Goal: Transaction & Acquisition: Book appointment/travel/reservation

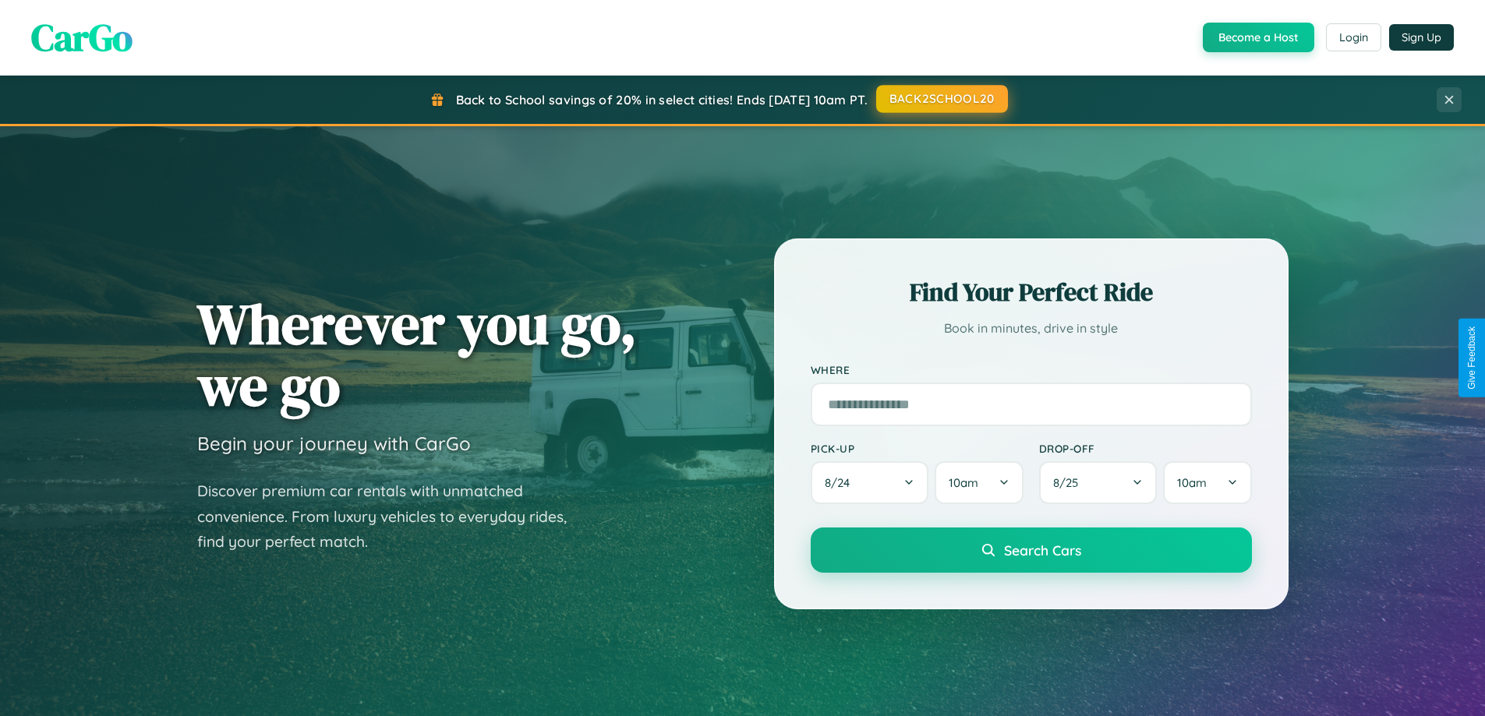
click at [941, 99] on button "BACK2SCHOOL20" at bounding box center [942, 99] width 132 height 28
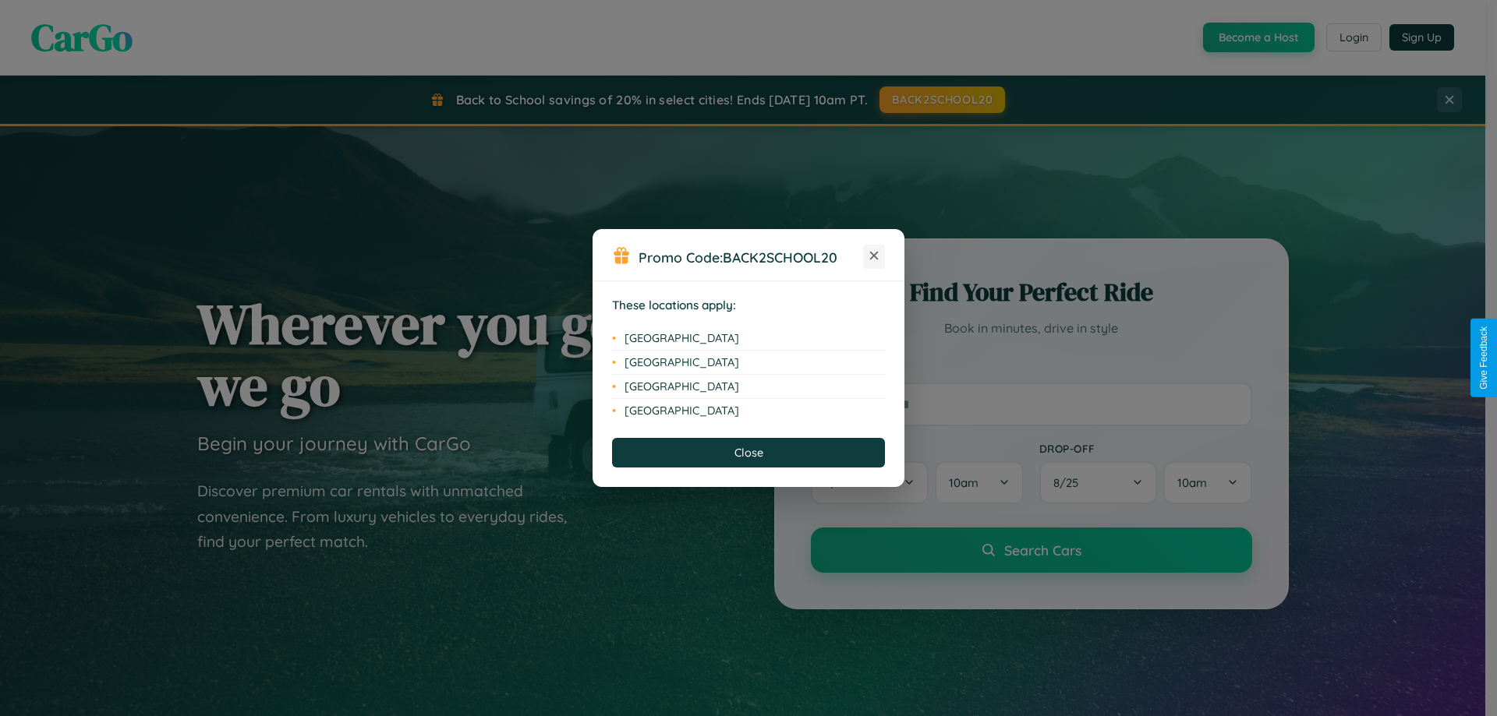
click at [874, 256] on icon at bounding box center [874, 256] width 9 height 9
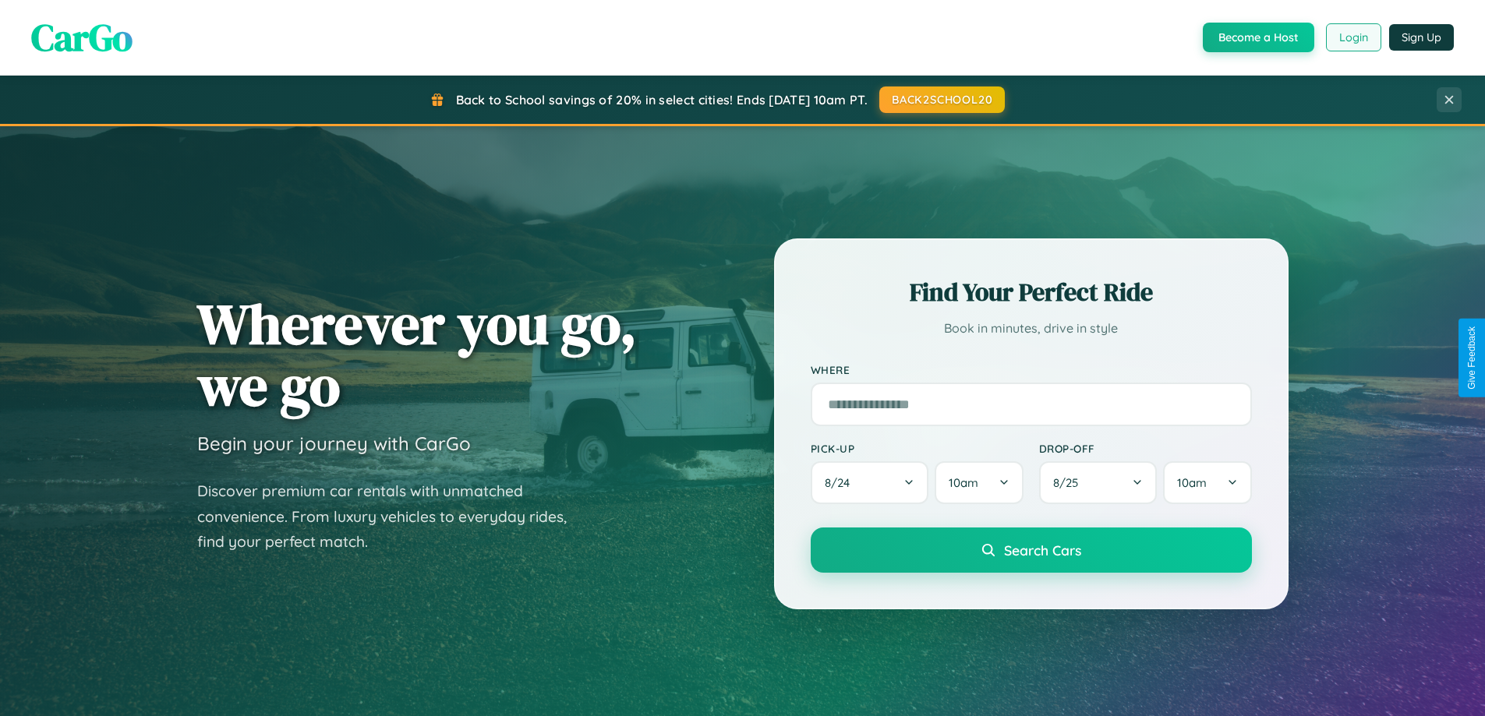
click at [1352, 37] on button "Login" at bounding box center [1353, 37] width 55 height 28
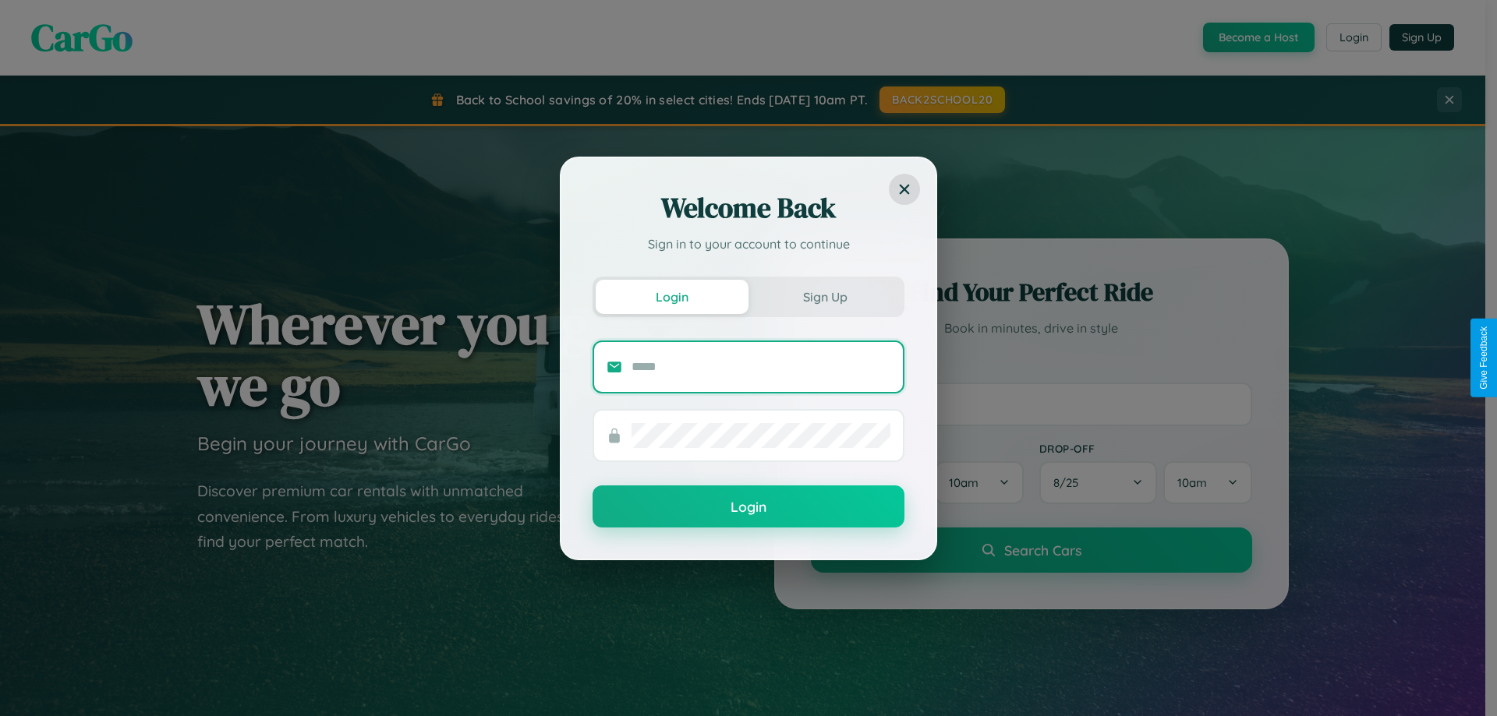
click at [761, 366] on input "text" at bounding box center [760, 367] width 259 height 25
type input "**********"
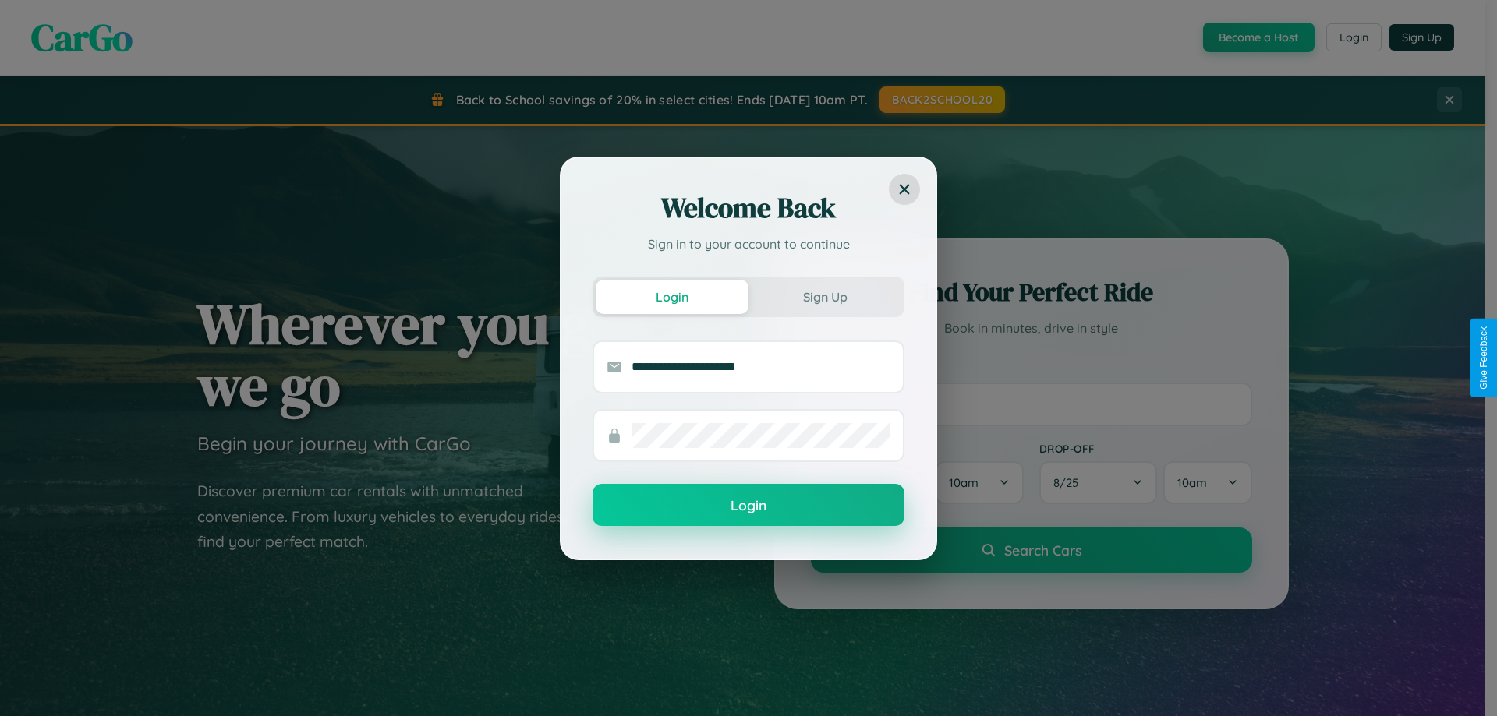
click at [748, 505] on button "Login" at bounding box center [748, 505] width 312 height 42
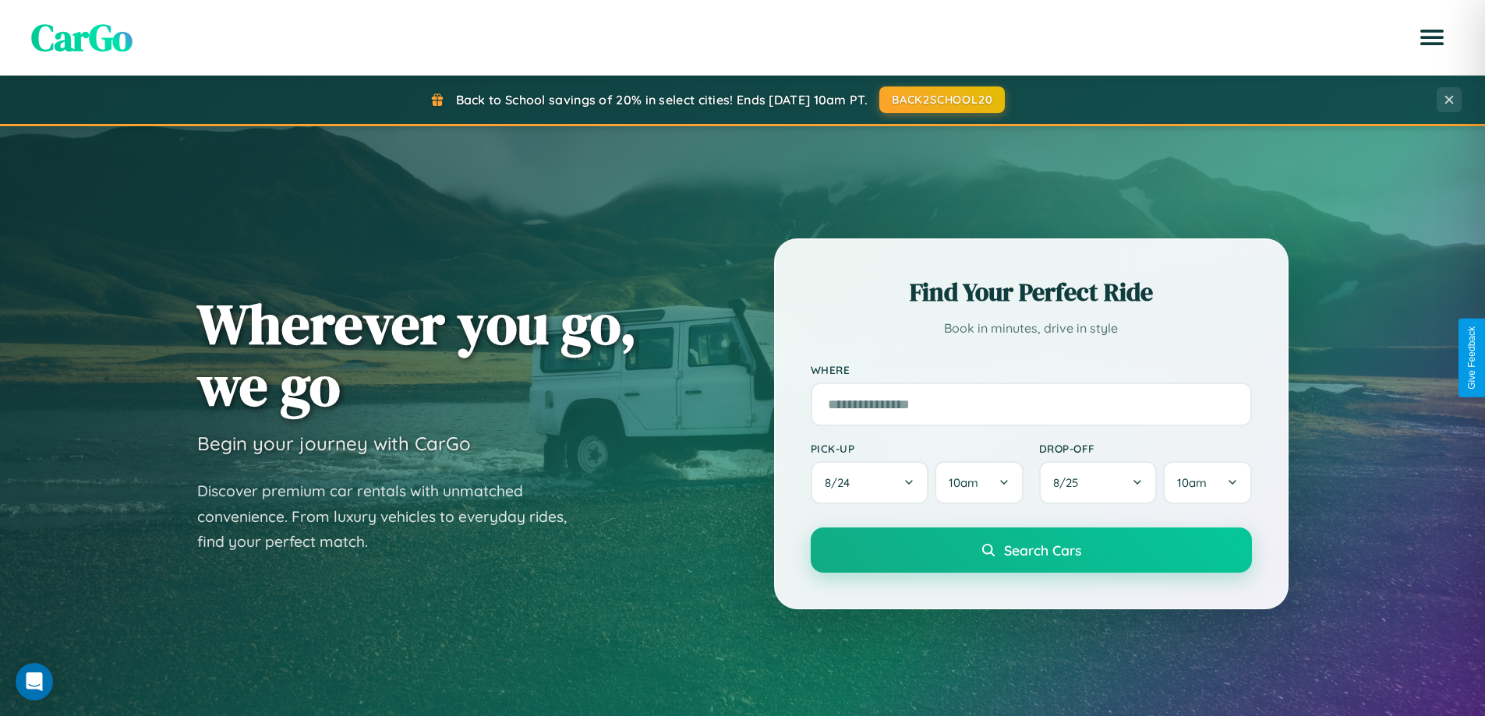
scroll to position [2505, 0]
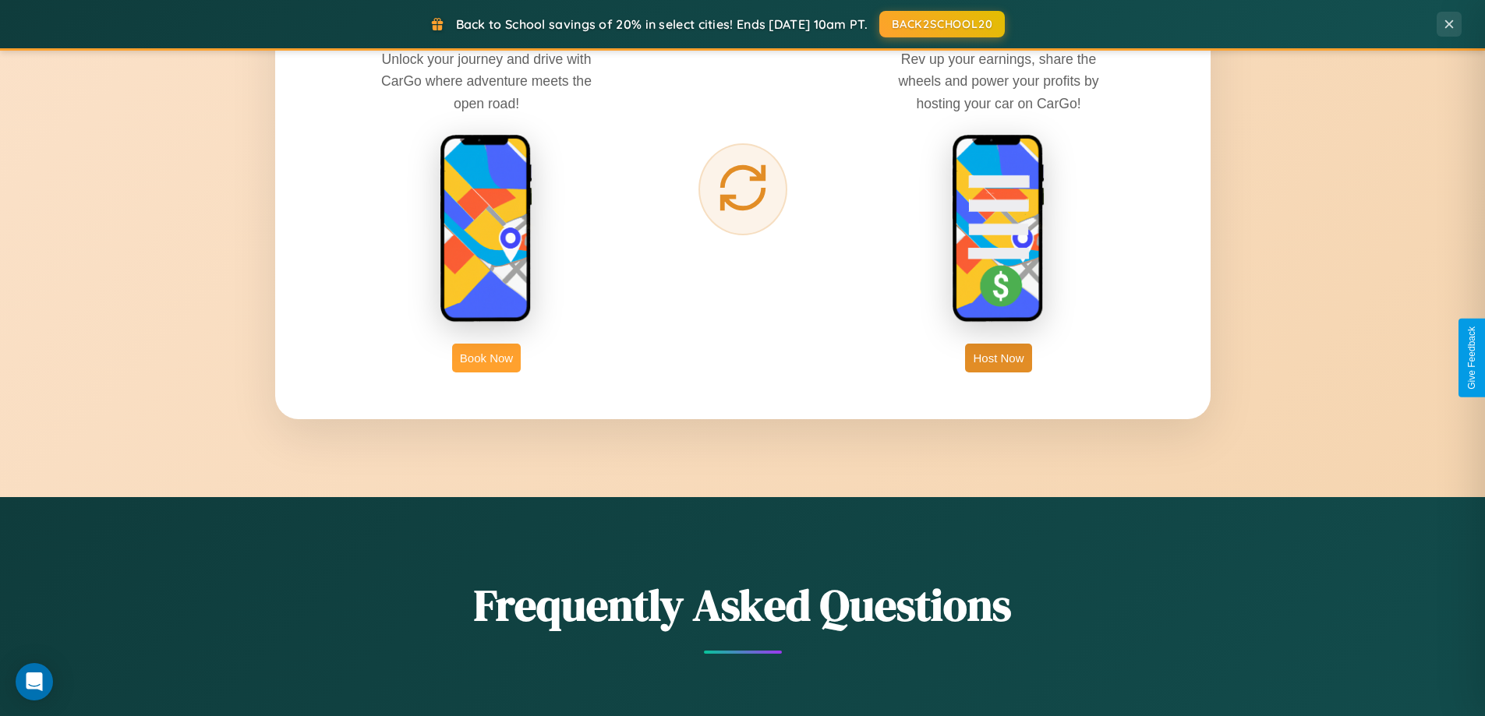
click at [486, 358] on button "Book Now" at bounding box center [486, 358] width 69 height 29
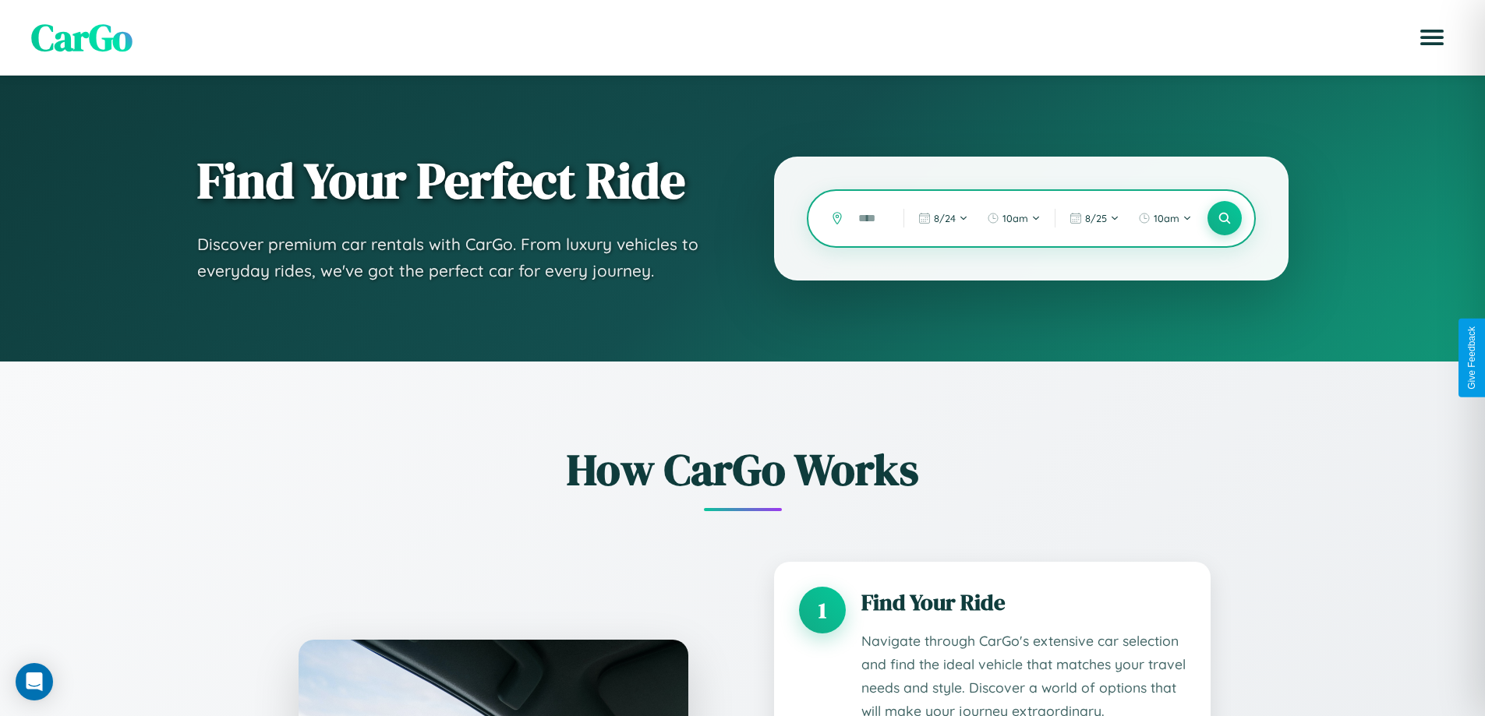
click at [869, 218] on input "text" at bounding box center [868, 218] width 37 height 27
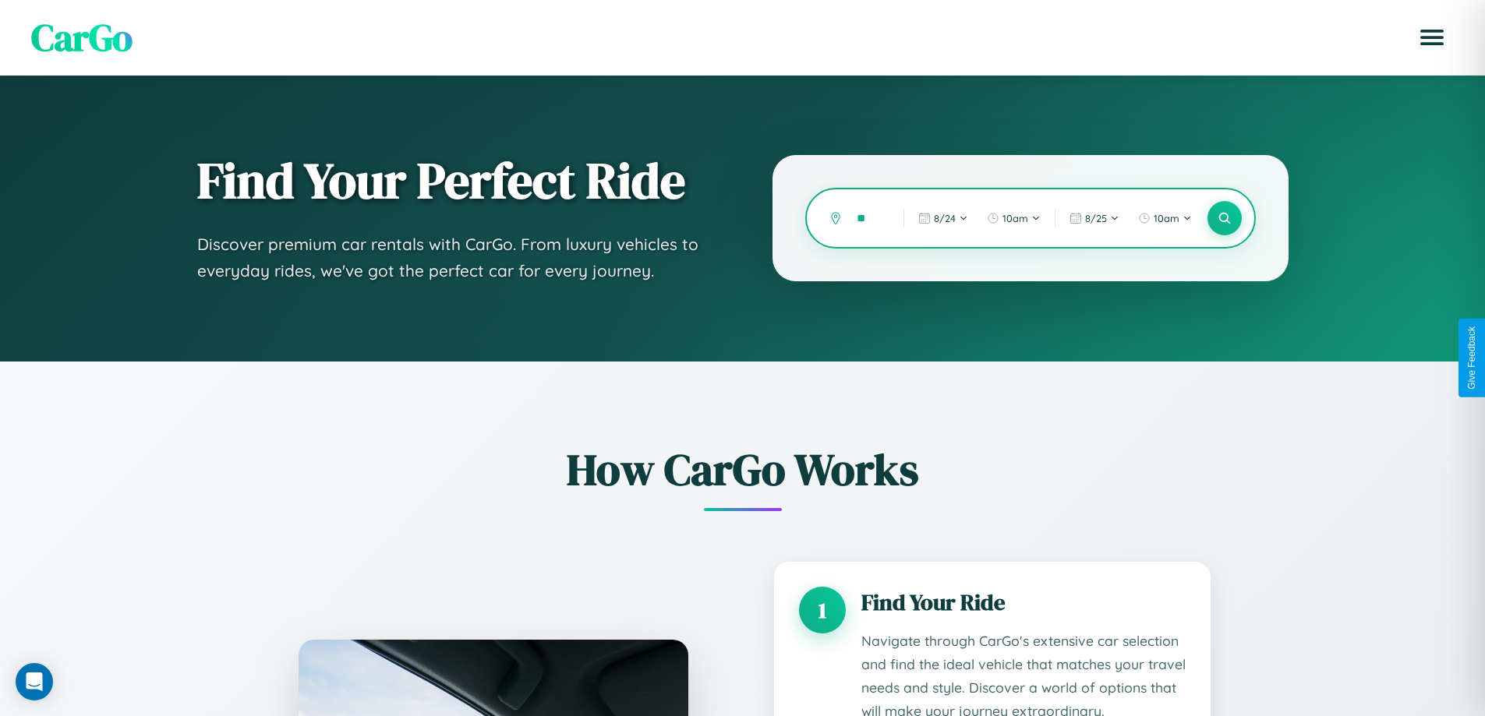
type input "*"
type input "******"
click at [1224, 218] on icon at bounding box center [1224, 218] width 15 height 15
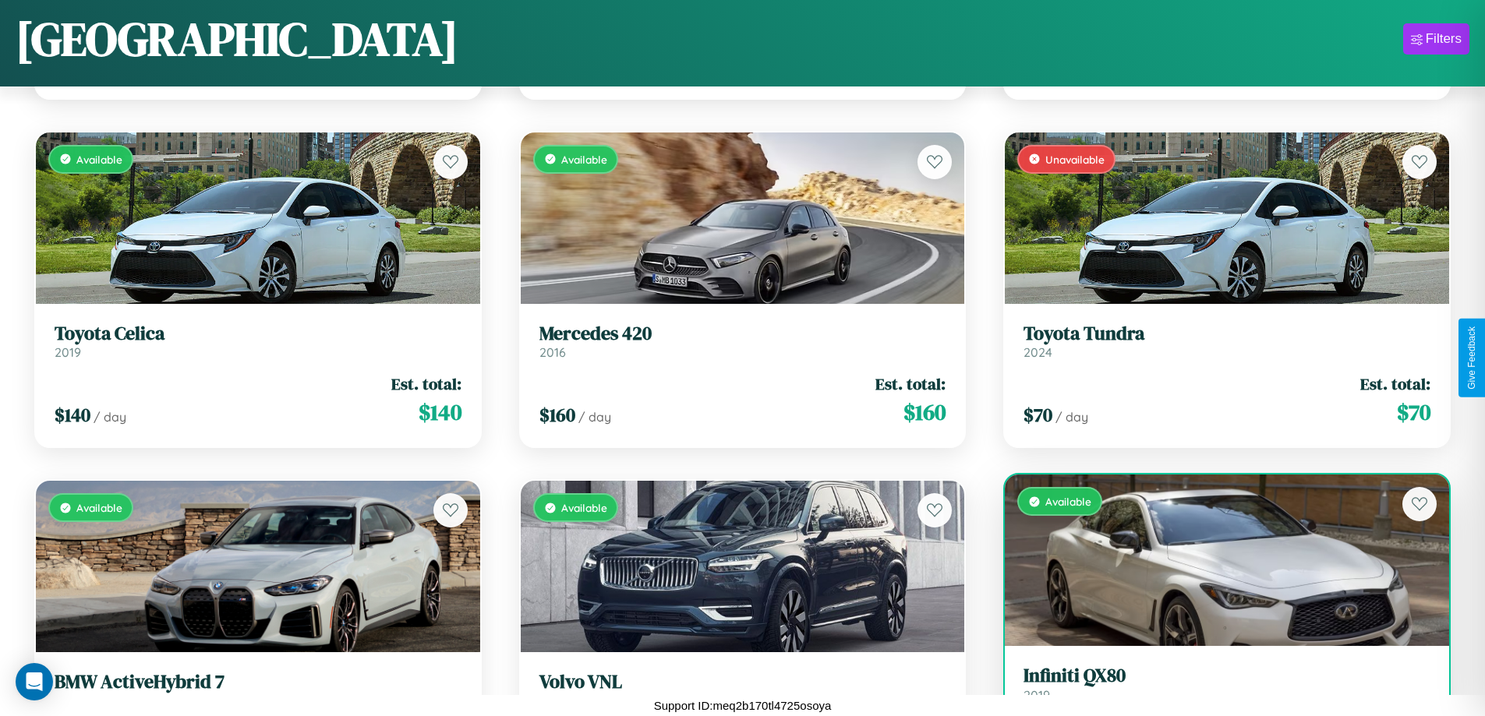
scroll to position [4408, 0]
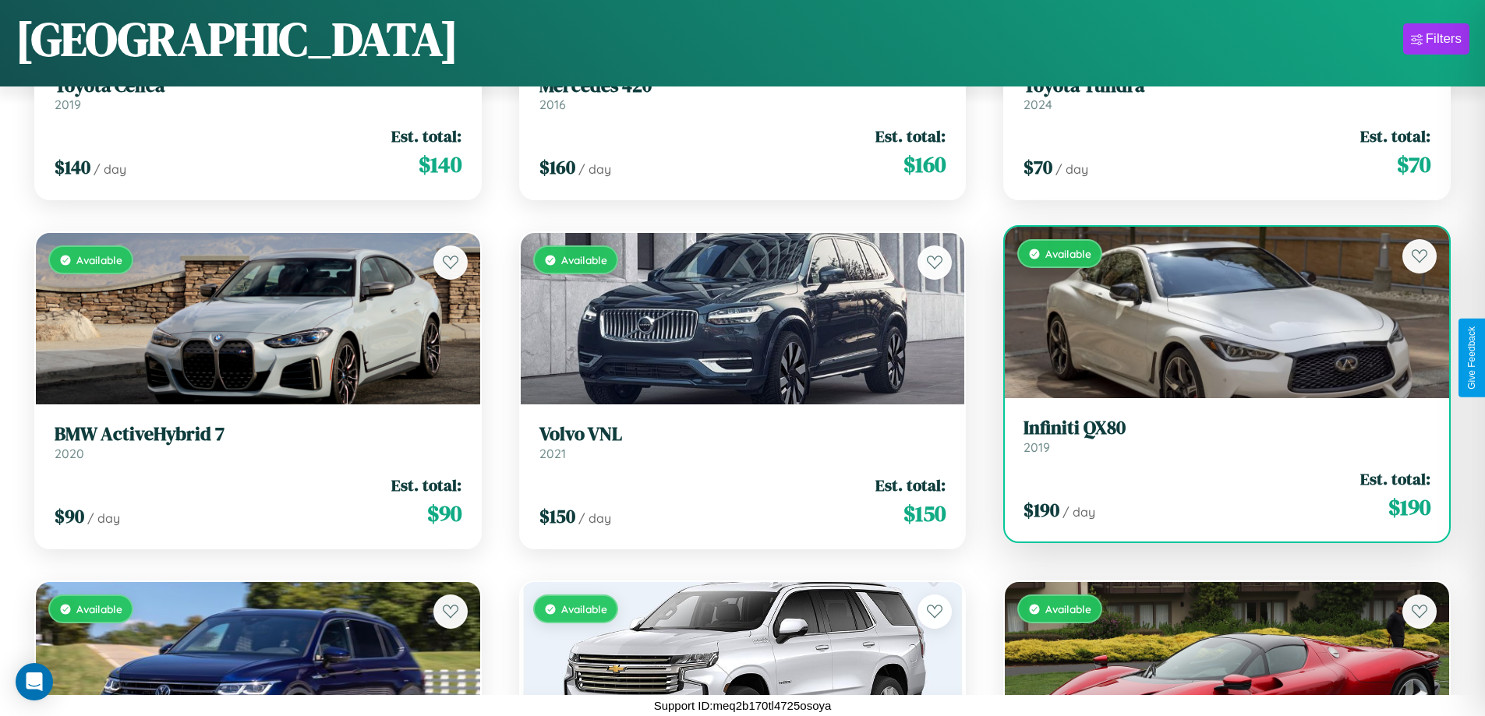
click at [1217, 442] on link "Infiniti QX80 2019" at bounding box center [1227, 436] width 407 height 38
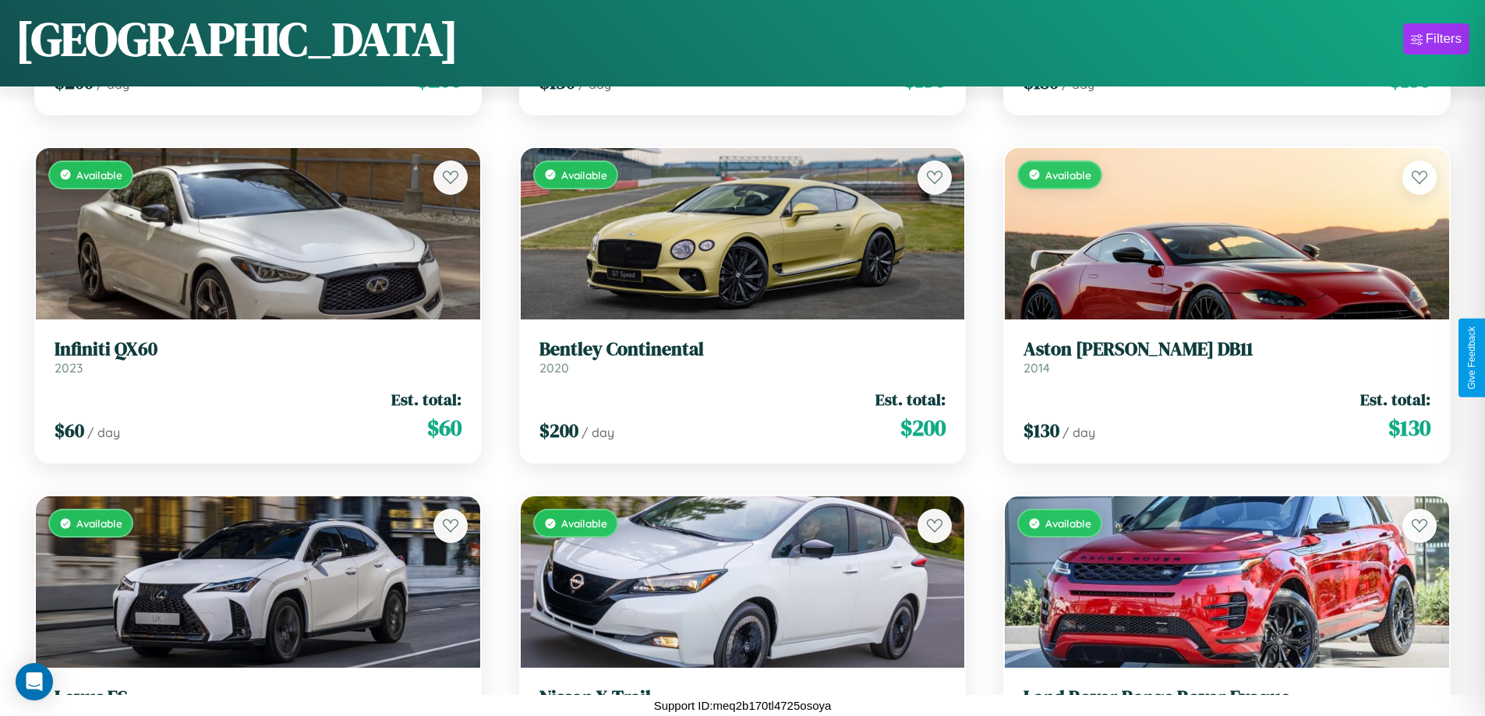
scroll to position [2314, 0]
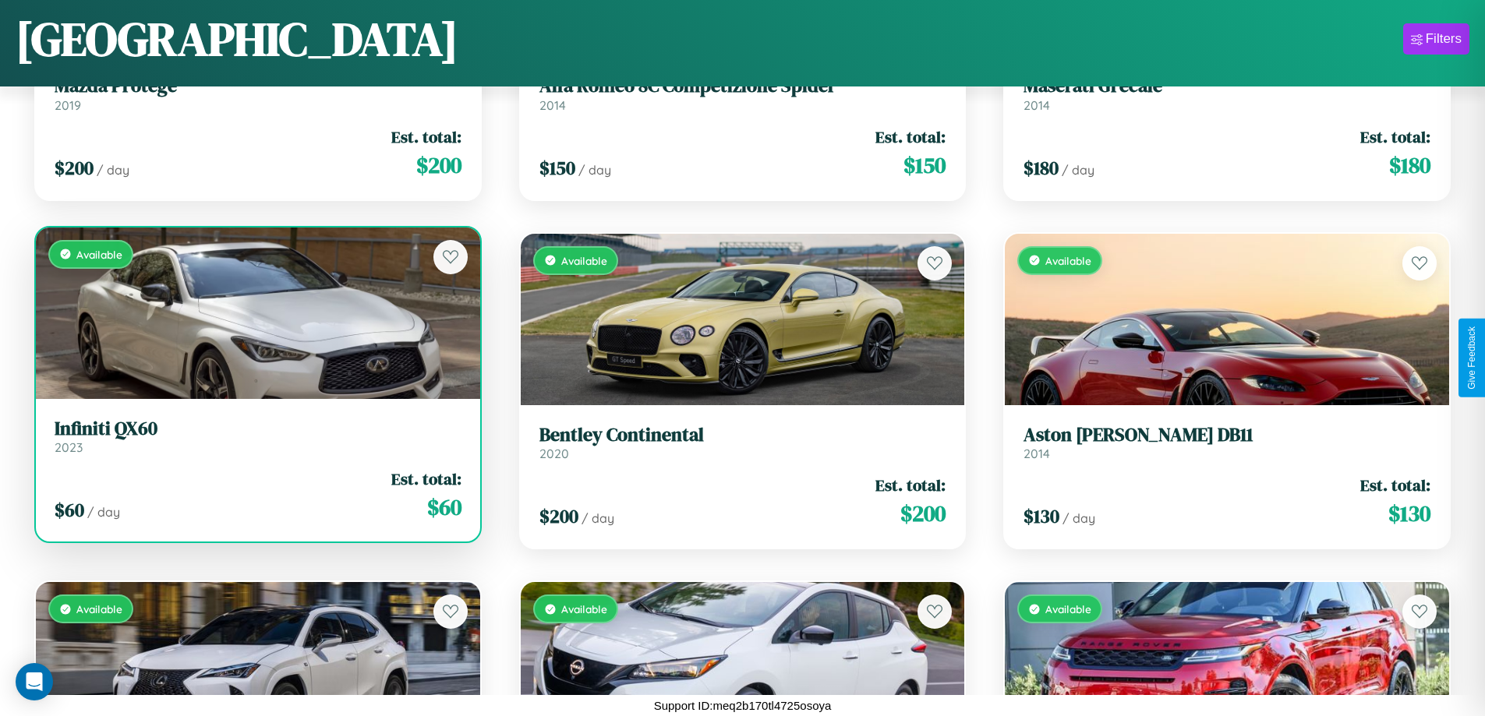
click at [256, 437] on h3 "Infiniti QX60" at bounding box center [258, 429] width 407 height 23
